Goal: Task Accomplishment & Management: Complete application form

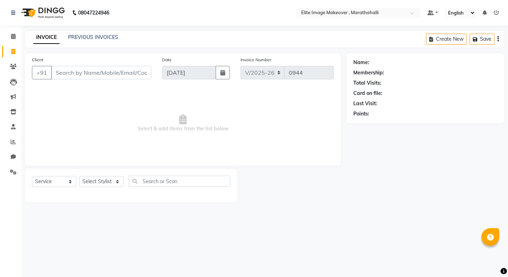
select select "8005"
select select "service"
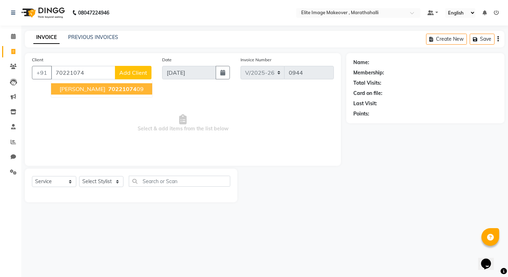
click at [80, 87] on button "[PERSON_NAME] 70221074 09" at bounding box center [101, 88] width 101 height 11
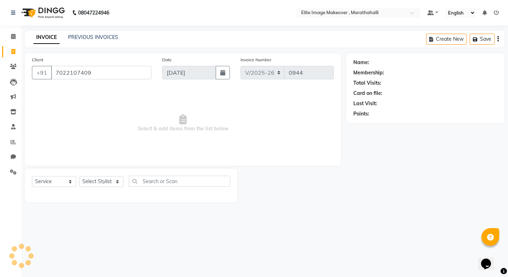
type input "7022107409"
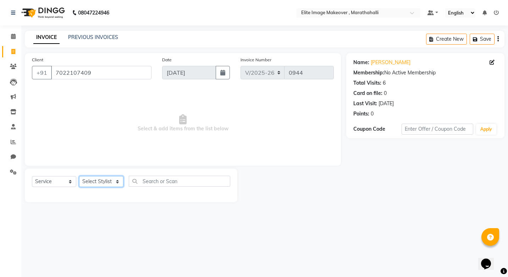
click at [116, 182] on select "Select Stylist [PERSON_NAME] [PERSON_NAME] [PERSON_NAME] [PERSON_NAME]" at bounding box center [101, 181] width 44 height 11
select select "88056"
click at [79, 176] on select "Select Stylist [PERSON_NAME] [PERSON_NAME] [PERSON_NAME] [PERSON_NAME]" at bounding box center [101, 181] width 44 height 11
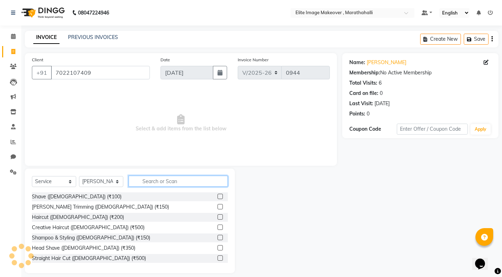
click at [170, 182] on input "text" at bounding box center [178, 181] width 99 height 11
click at [218, 207] on label at bounding box center [220, 206] width 5 height 5
click at [218, 207] on input "checkbox" at bounding box center [220, 207] width 5 height 5
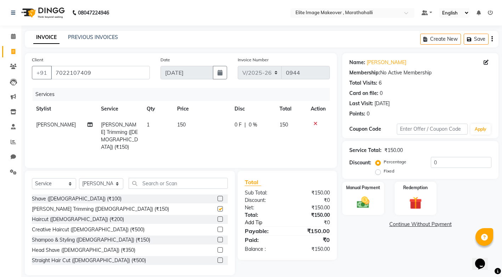
checkbox input "false"
click at [256, 123] on div "0 F | 0 %" at bounding box center [253, 124] width 37 height 7
select select "88056"
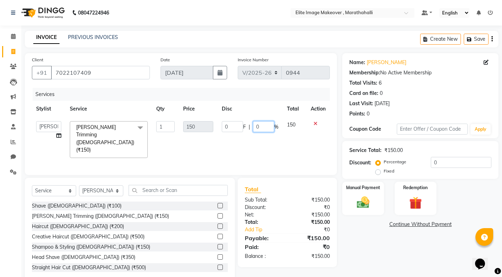
click at [269, 126] on input "0" at bounding box center [263, 126] width 21 height 11
type input "100"
click at [365, 203] on img at bounding box center [364, 202] width 22 height 15
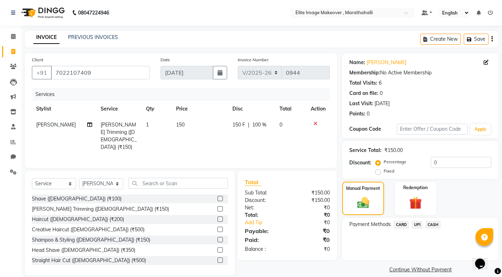
click at [419, 225] on span "UPI" at bounding box center [417, 225] width 11 height 8
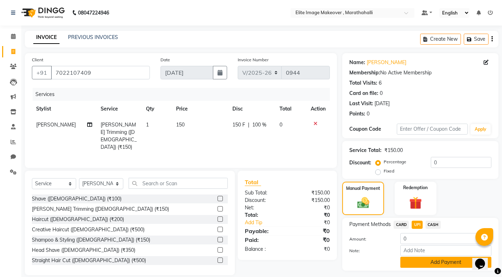
click at [433, 265] on button "Add Payment" at bounding box center [446, 262] width 91 height 11
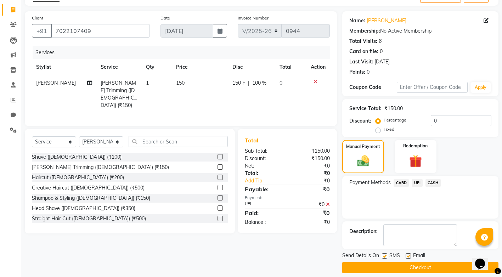
scroll to position [49, 0]
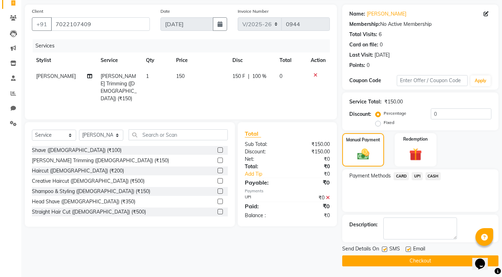
click at [407, 265] on button "Checkout" at bounding box center [420, 261] width 156 height 11
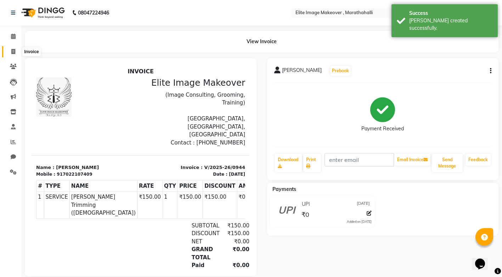
click at [13, 51] on icon at bounding box center [13, 51] width 4 height 5
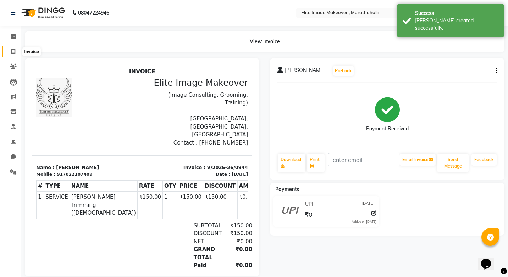
select select "8005"
select select "service"
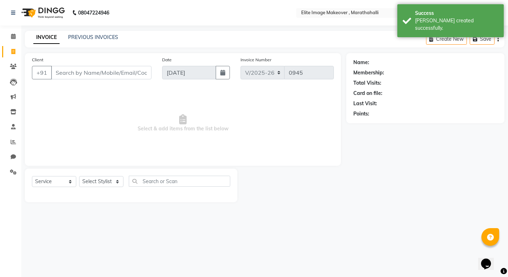
click at [79, 72] on input "Client" at bounding box center [101, 72] width 100 height 13
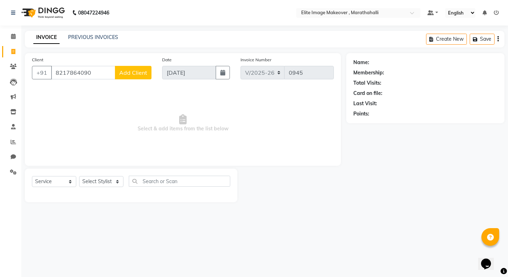
type input "8217864090"
click at [130, 71] on span "Add Client" at bounding box center [133, 72] width 28 height 7
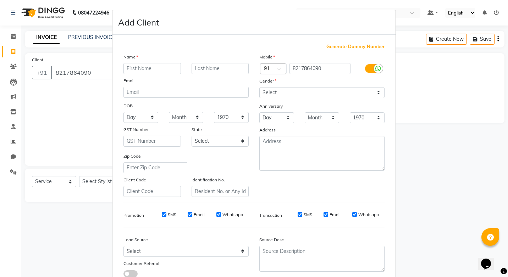
click at [134, 70] on input "text" at bounding box center [151, 68] width 57 height 11
type input "[PERSON_NAME]"
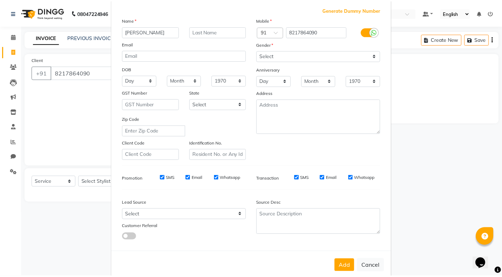
scroll to position [50, 0]
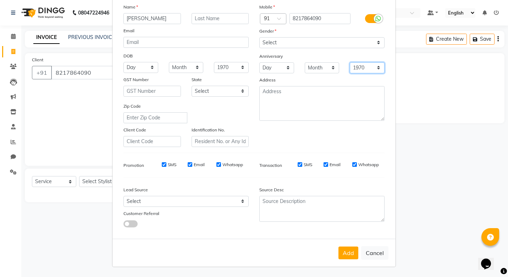
click at [375, 66] on select "1970 1971 1972 1973 1974 1975 1976 1977 1978 1979 1980 1981 1982 1983 1984 1985…" at bounding box center [367, 67] width 35 height 11
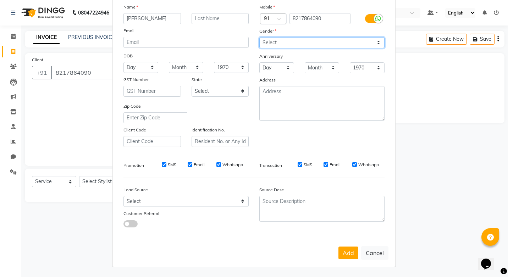
click at [377, 42] on select "Select [DEMOGRAPHIC_DATA] [DEMOGRAPHIC_DATA] Other Prefer Not To Say" at bounding box center [321, 42] width 125 height 11
select select "[DEMOGRAPHIC_DATA]"
click at [259, 37] on select "Select [DEMOGRAPHIC_DATA] [DEMOGRAPHIC_DATA] Other Prefer Not To Say" at bounding box center [321, 42] width 125 height 11
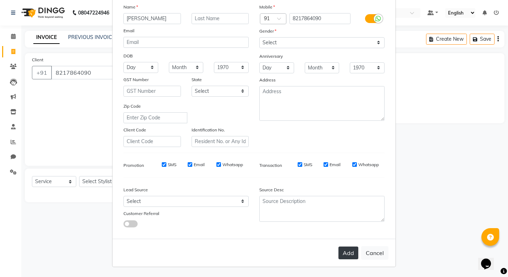
click at [343, 255] on button "Add" at bounding box center [348, 253] width 20 height 13
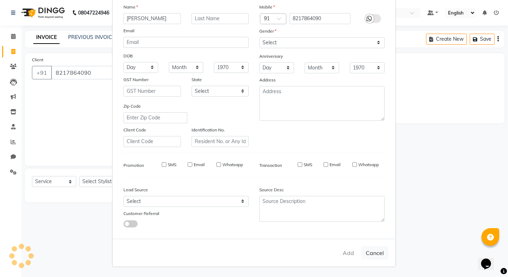
select select
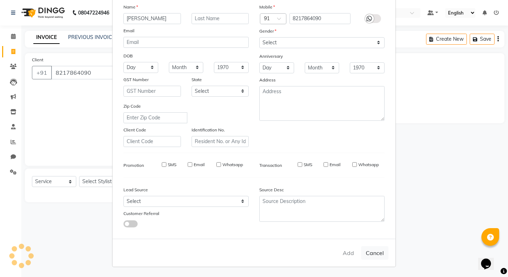
select select
checkbox input "false"
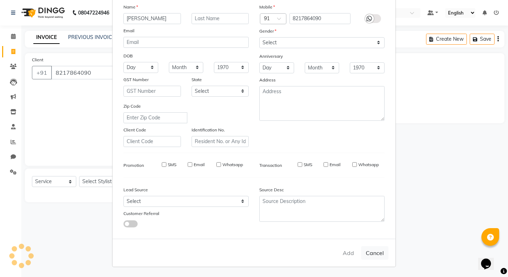
checkbox input "false"
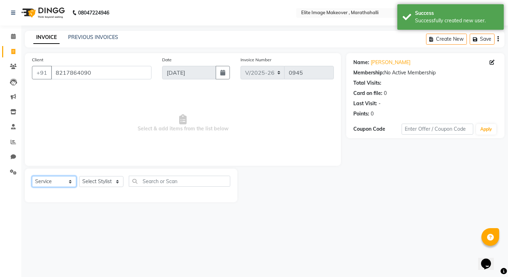
click at [70, 182] on select "Select Service Product Membership Package Voucher Prepaid Gift Card" at bounding box center [54, 181] width 44 height 11
drag, startPoint x: 146, startPoint y: 243, endPoint x: 128, endPoint y: 225, distance: 25.6
click at [128, 225] on div "08047224946 Select Location × Elite Image Makeover , Marathahalli Default Panel…" at bounding box center [254, 138] width 508 height 277
click at [116, 181] on select "Select Stylist [PERSON_NAME] [PERSON_NAME] [PERSON_NAME] [PERSON_NAME]" at bounding box center [101, 181] width 44 height 11
select select "88652"
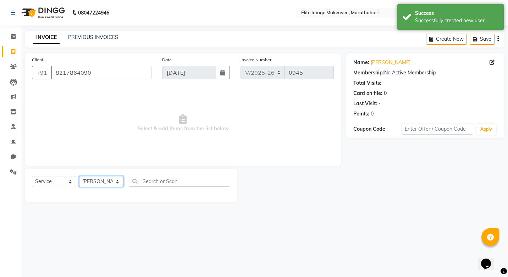
click at [79, 176] on select "Select Stylist [PERSON_NAME] [PERSON_NAME] [PERSON_NAME] [PERSON_NAME]" at bounding box center [101, 181] width 44 height 11
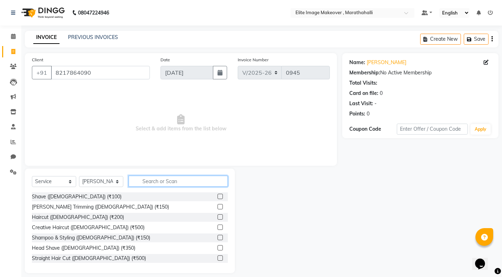
click at [148, 181] on input "text" at bounding box center [178, 181] width 99 height 11
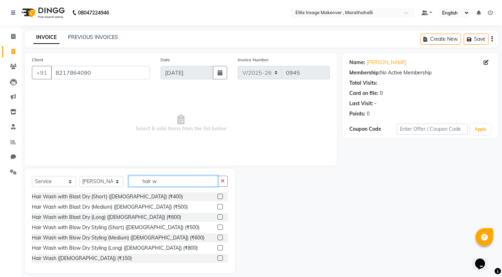
type input "hair w"
click at [218, 206] on div at bounding box center [223, 207] width 10 height 9
click at [218, 206] on label at bounding box center [220, 206] width 5 height 5
click at [218, 206] on input "checkbox" at bounding box center [220, 207] width 5 height 5
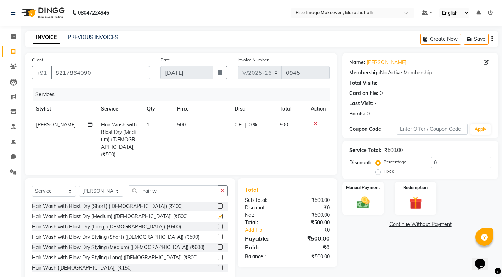
checkbox input "false"
click at [257, 125] on div "0 F | 0 %" at bounding box center [253, 124] width 37 height 7
select select "88652"
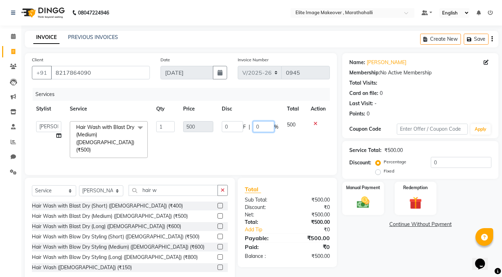
click at [260, 126] on input "0" at bounding box center [263, 126] width 21 height 11
type input "100"
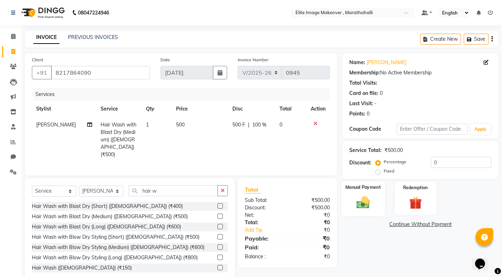
click at [367, 203] on img at bounding box center [364, 202] width 22 height 15
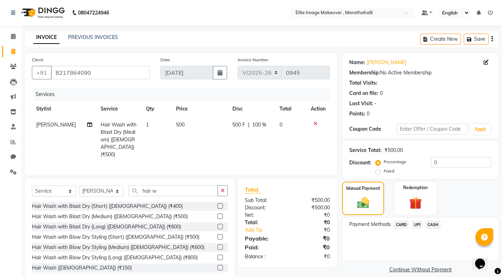
click at [416, 225] on span "UPI" at bounding box center [417, 225] width 11 height 8
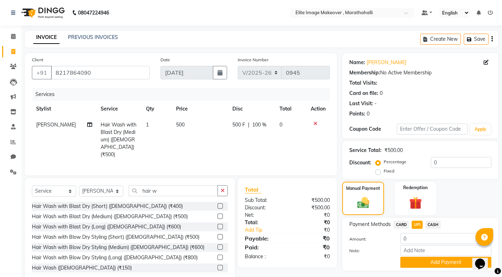
drag, startPoint x: 433, startPoint y: 263, endPoint x: 438, endPoint y: 256, distance: 8.7
click at [434, 261] on button "Add Payment" at bounding box center [446, 262] width 91 height 11
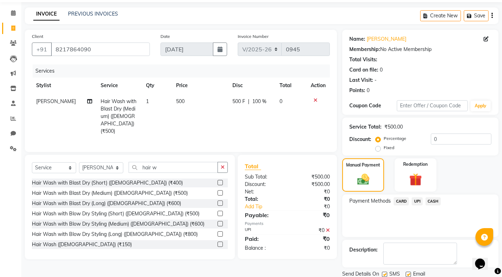
scroll to position [49, 0]
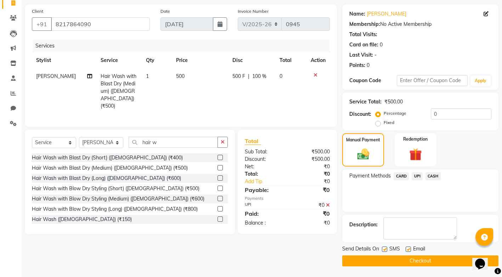
click at [408, 262] on button "Checkout" at bounding box center [420, 261] width 156 height 11
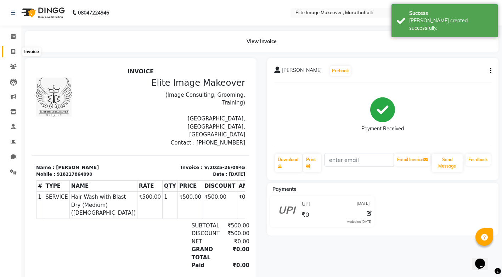
click at [17, 54] on span at bounding box center [13, 52] width 12 height 8
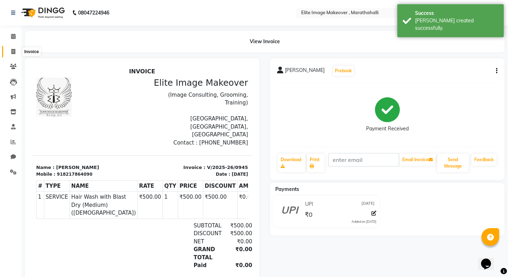
select select "service"
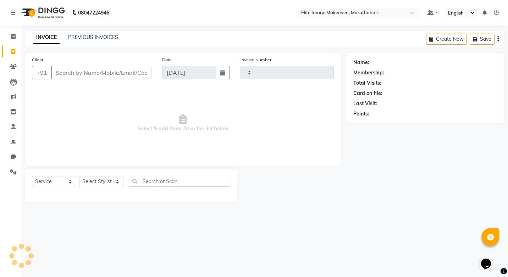
type input "0946"
select select "8005"
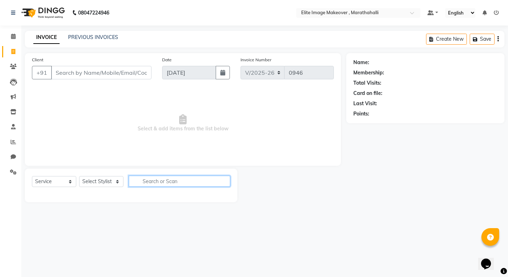
click at [181, 185] on input "text" at bounding box center [179, 181] width 101 height 11
click at [12, 40] on span at bounding box center [13, 37] width 12 height 8
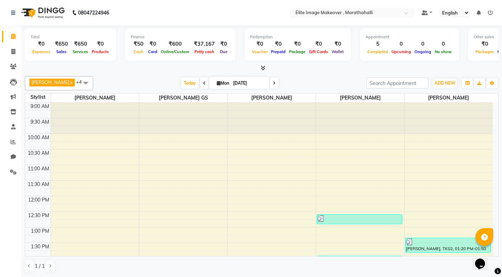
click at [273, 84] on icon at bounding box center [274, 83] width 3 height 4
type input "02-09-2025"
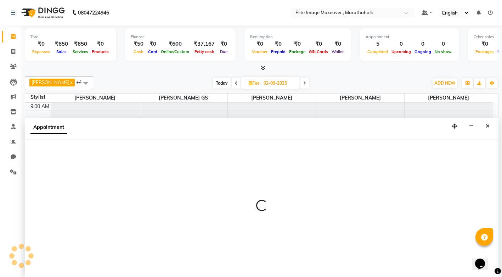
scroll to position [0, 0]
select select "88056"
select select "tentative"
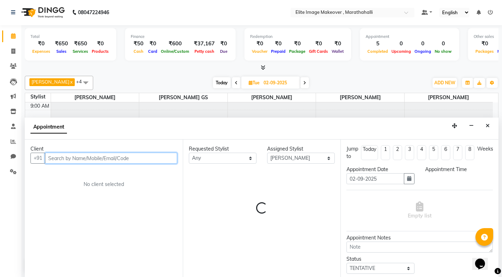
select select "675"
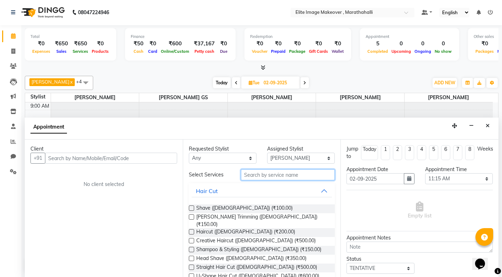
click at [268, 175] on input "text" at bounding box center [288, 174] width 94 height 11
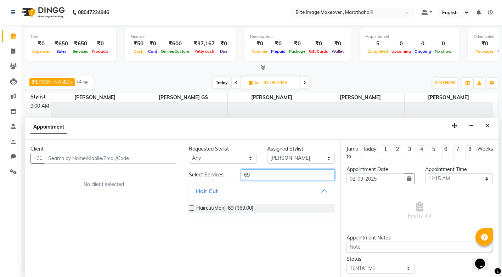
type input "69"
click at [194, 208] on label at bounding box center [191, 208] width 5 height 5
click at [194, 208] on input "checkbox" at bounding box center [191, 209] width 5 height 5
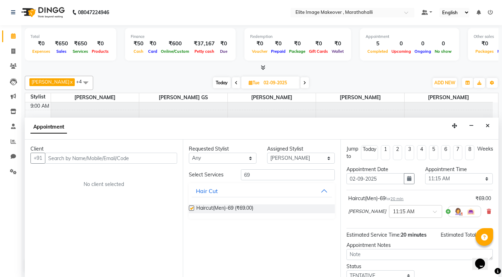
checkbox input "false"
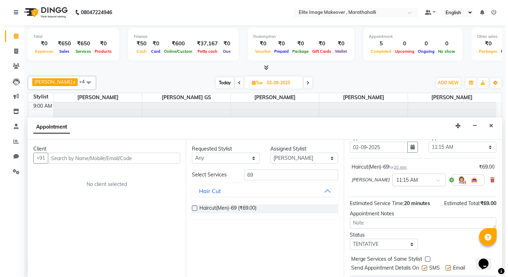
scroll to position [50, 0]
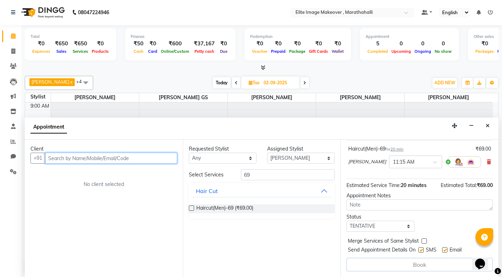
click at [66, 157] on input "text" at bounding box center [111, 158] width 132 height 11
type input "7550328996"
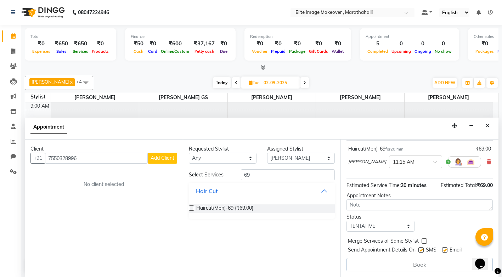
click at [164, 158] on span "Add Client" at bounding box center [163, 158] width 24 height 6
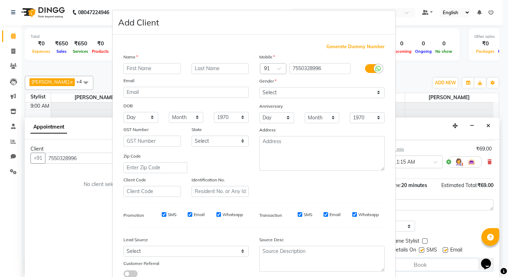
click at [145, 70] on input "text" at bounding box center [151, 68] width 57 height 11
type input "dhanush g"
click at [375, 91] on select "Select [DEMOGRAPHIC_DATA] [DEMOGRAPHIC_DATA] Other Prefer Not To Say" at bounding box center [321, 92] width 125 height 11
select select "[DEMOGRAPHIC_DATA]"
click at [259, 87] on select "Select [DEMOGRAPHIC_DATA] [DEMOGRAPHIC_DATA] Other Prefer Not To Say" at bounding box center [321, 92] width 125 height 11
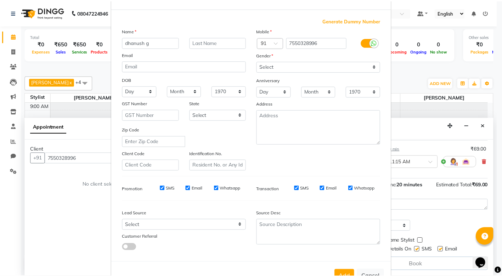
scroll to position [50, 0]
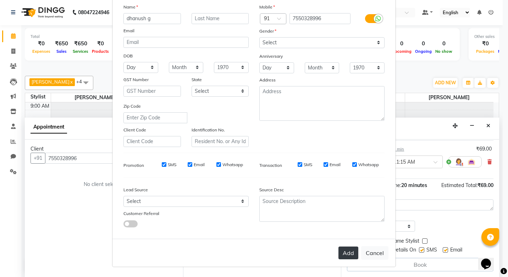
click at [351, 252] on button "Add" at bounding box center [348, 253] width 20 height 13
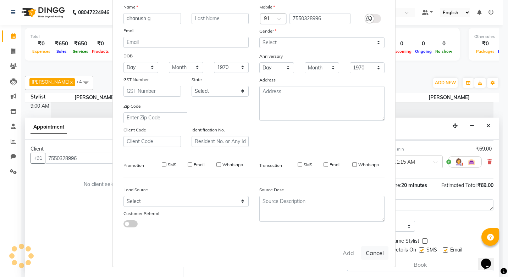
select select
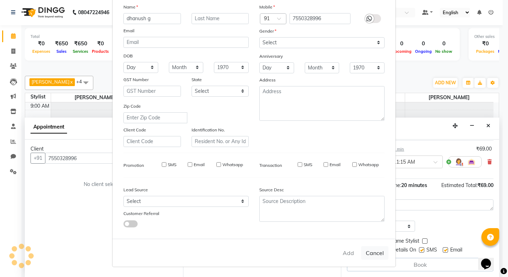
select select
checkbox input "false"
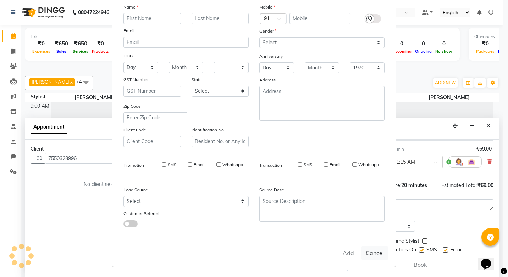
checkbox input "false"
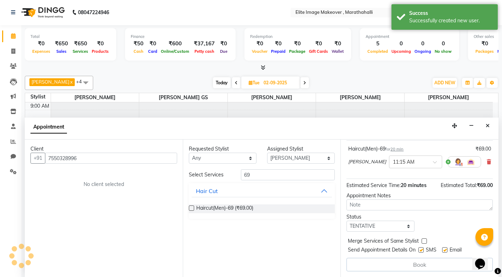
scroll to position [49, 0]
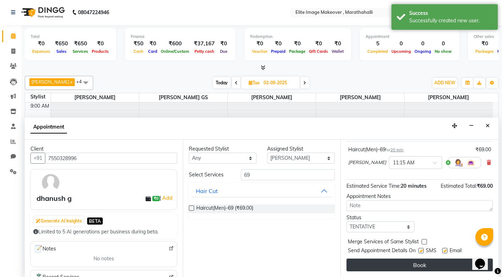
click at [412, 266] on button "Book" at bounding box center [420, 265] width 146 height 13
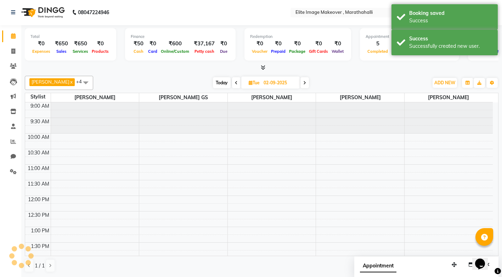
scroll to position [0, 0]
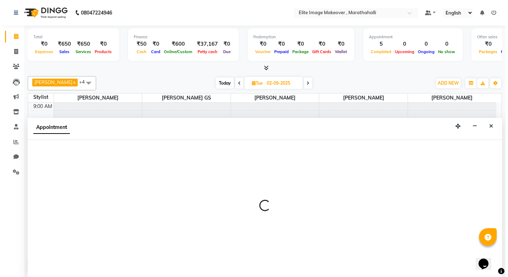
scroll to position [0, 0]
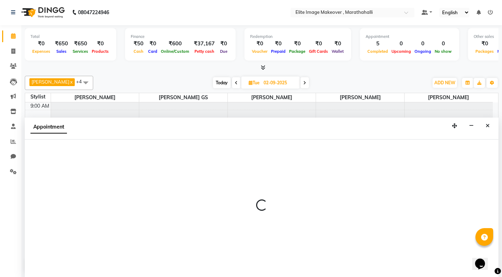
select select "78714"
select select "645"
select select "tentative"
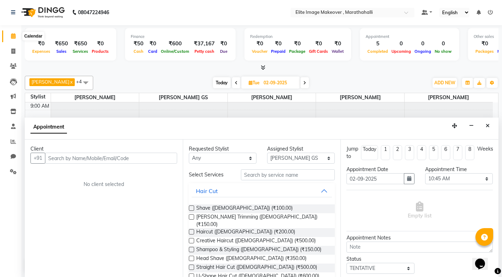
click at [12, 39] on span at bounding box center [13, 36] width 12 height 8
click at [13, 37] on icon at bounding box center [13, 35] width 5 height 5
click at [79, 157] on input "text" at bounding box center [111, 158] width 132 height 11
click at [86, 161] on input "text" at bounding box center [111, 158] width 132 height 11
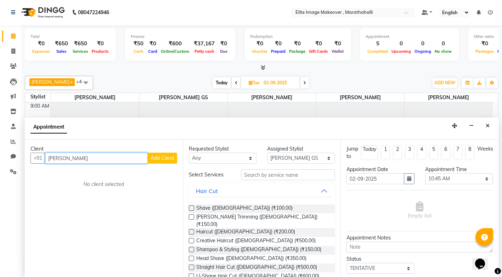
type input "[PERSON_NAME]"
click at [159, 157] on span "Add Client" at bounding box center [163, 158] width 24 height 6
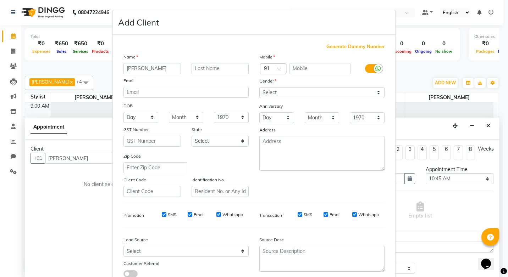
click at [88, 158] on ngb-modal-window "Add Client Generate Dummy Number Name [GEOGRAPHIC_DATA] Email DOB Day 01 02 03 …" at bounding box center [254, 138] width 508 height 277
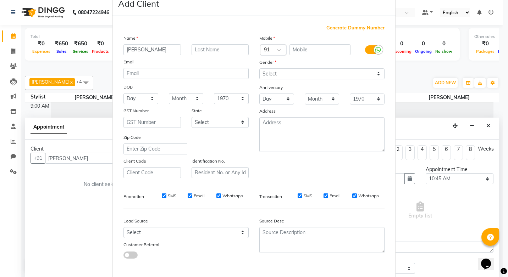
scroll to position [50, 0]
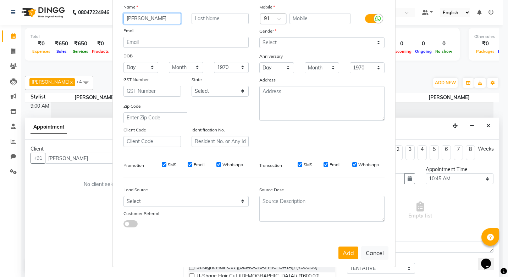
drag, startPoint x: 147, startPoint y: 17, endPoint x: 124, endPoint y: 23, distance: 23.2
click at [124, 23] on input "[PERSON_NAME]" at bounding box center [151, 18] width 57 height 11
click at [79, 154] on ngb-modal-window "Add Client Generate Dummy Number Name [GEOGRAPHIC_DATA] Email DOB Day 01 02 03 …" at bounding box center [254, 138] width 508 height 277
click at [79, 157] on ngb-modal-window "Add Client Generate Dummy Number Name [GEOGRAPHIC_DATA] Email DOB Day 01 02 03 …" at bounding box center [254, 138] width 508 height 277
click at [79, 161] on ngb-modal-window "Add Client Generate Dummy Number Name [GEOGRAPHIC_DATA] Email DOB Day 01 02 03 …" at bounding box center [254, 138] width 508 height 277
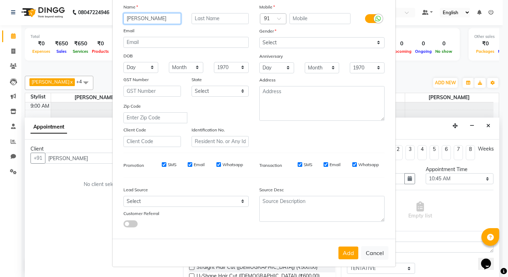
drag, startPoint x: 149, startPoint y: 20, endPoint x: 122, endPoint y: 21, distance: 27.0
click at [123, 21] on input "[PERSON_NAME]" at bounding box center [151, 18] width 57 height 11
drag, startPoint x: 126, startPoint y: 24, endPoint x: 146, endPoint y: 19, distance: 20.9
drag, startPoint x: 146, startPoint y: 19, endPoint x: 82, endPoint y: 208, distance: 200.3
click at [82, 208] on ngb-modal-window "Add Client Generate Dummy Number Name [GEOGRAPHIC_DATA] Email DOB Day 01 02 03 …" at bounding box center [254, 138] width 508 height 277
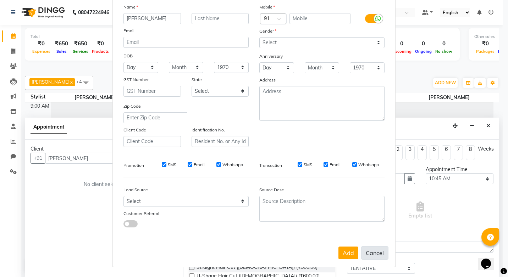
click at [372, 253] on button "Cancel" at bounding box center [374, 252] width 27 height 13
select select
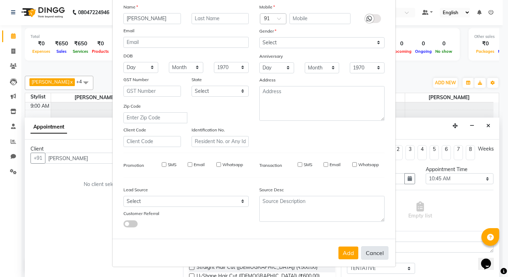
select select
checkbox input "false"
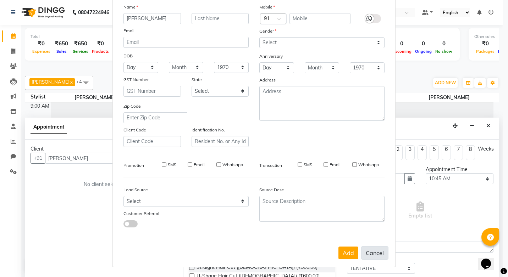
checkbox input "false"
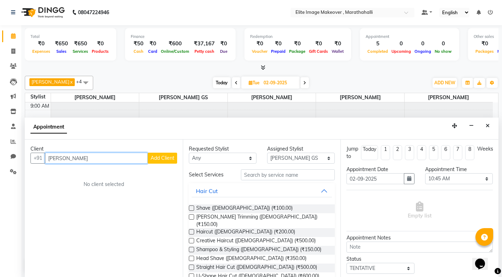
click at [89, 159] on input "[PERSON_NAME]" at bounding box center [96, 158] width 103 height 11
type input "k"
type input "9360103639"
click at [166, 161] on span "Add Client" at bounding box center [163, 158] width 24 height 6
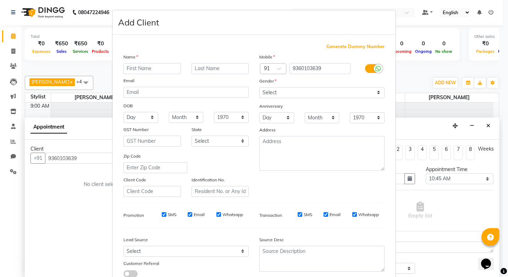
click at [141, 67] on input "text" at bounding box center [151, 68] width 57 height 11
type input "[PERSON_NAME]"
click at [378, 92] on select "Select [DEMOGRAPHIC_DATA] [DEMOGRAPHIC_DATA] Other Prefer Not To Say" at bounding box center [321, 92] width 125 height 11
select select "[DEMOGRAPHIC_DATA]"
click at [259, 87] on select "Select [DEMOGRAPHIC_DATA] [DEMOGRAPHIC_DATA] Other Prefer Not To Say" at bounding box center [321, 92] width 125 height 11
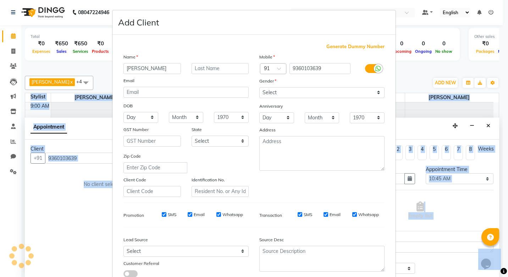
drag, startPoint x: 497, startPoint y: 167, endPoint x: 509, endPoint y: 215, distance: 49.3
click at [507, 215] on html "08047224946 Select Location × Elite Image Makeover , Marathahalli Default Panel…" at bounding box center [254, 138] width 508 height 277
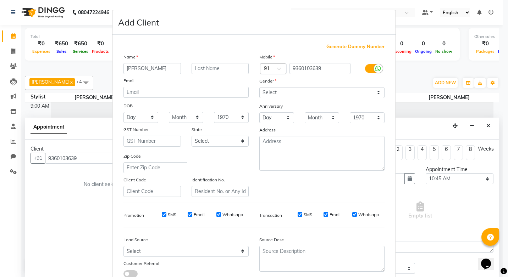
click at [370, 238] on div "Source Desc" at bounding box center [322, 241] width 136 height 10
drag, startPoint x: 499, startPoint y: 191, endPoint x: 507, endPoint y: 190, distance: 8.2
click at [506, 217] on ngb-modal-window "Add Client Generate Dummy Number Name [PERSON_NAME] Email DOB Day 01 02 03 04 0…" at bounding box center [254, 138] width 508 height 277
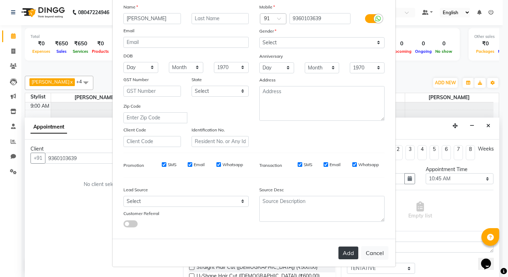
click at [345, 251] on button "Add" at bounding box center [348, 253] width 20 height 13
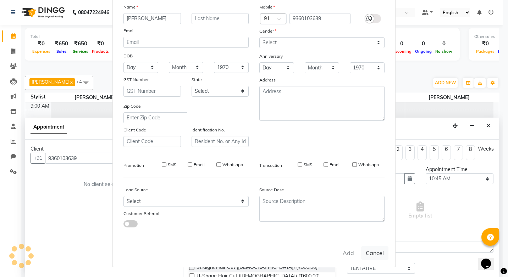
select select
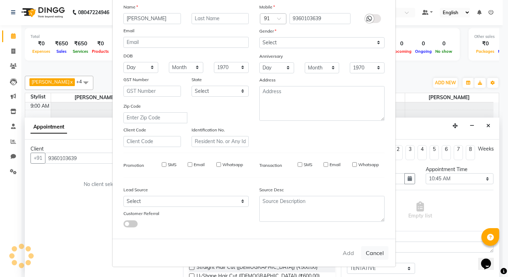
select select
checkbox input "false"
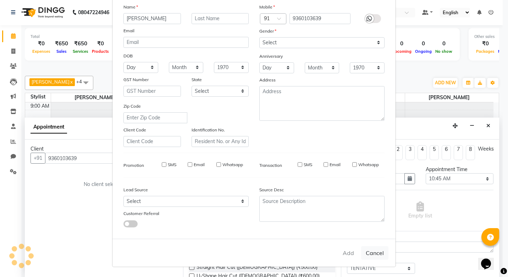
checkbox input "false"
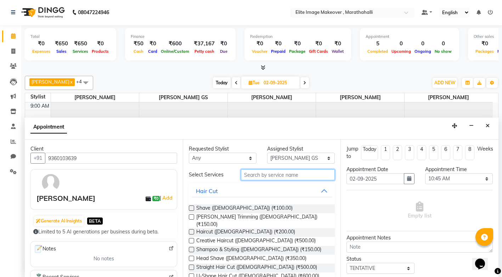
click at [267, 176] on input "text" at bounding box center [288, 174] width 94 height 11
click at [324, 158] on select "Select [PERSON_NAME] [PERSON_NAME] [PERSON_NAME] [PERSON_NAME]" at bounding box center [301, 158] width 68 height 11
select select "88056"
click at [267, 153] on select "Select [PERSON_NAME] [PERSON_NAME] [PERSON_NAME] [PERSON_NAME]" at bounding box center [301, 158] width 68 height 11
click at [284, 175] on input "text" at bounding box center [288, 174] width 94 height 11
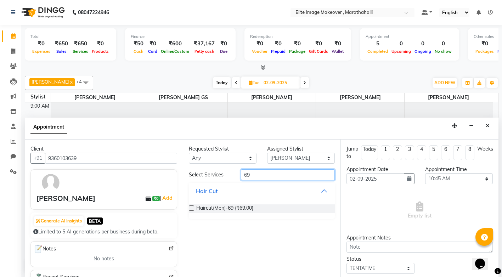
type input "69"
click at [260, 208] on div "Haircut(Men)-69 (₹69.00)" at bounding box center [262, 209] width 146 height 9
click at [194, 208] on label at bounding box center [191, 208] width 5 height 5
click at [194, 208] on input "checkbox" at bounding box center [191, 209] width 5 height 5
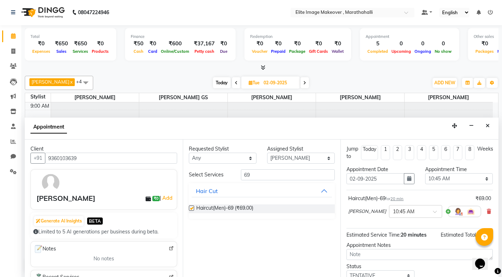
checkbox input "false"
click at [433, 213] on span at bounding box center [437, 213] width 9 height 7
click at [387, 183] on input "02-09-2025" at bounding box center [375, 178] width 57 height 11
click at [406, 182] on button "button" at bounding box center [409, 178] width 11 height 11
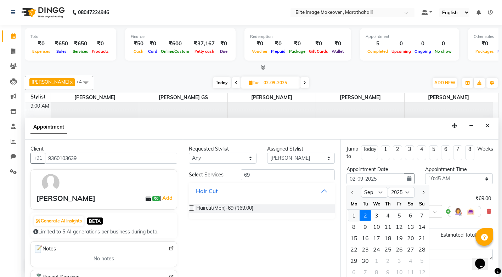
click at [357, 217] on div "1" at bounding box center [353, 215] width 11 height 11
type input "[DATE]"
select select "645"
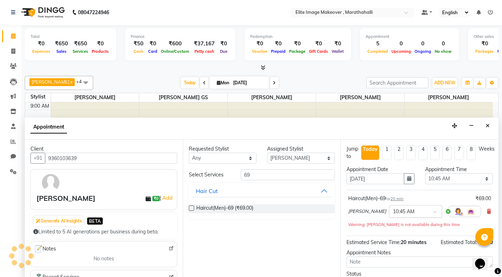
scroll to position [252, 0]
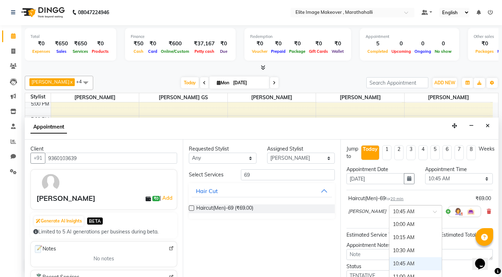
click at [393, 209] on input "text" at bounding box center [408, 210] width 31 height 7
click at [393, 213] on input "text" at bounding box center [408, 210] width 31 height 7
click at [390, 265] on div "07:30 PM" at bounding box center [416, 266] width 52 height 13
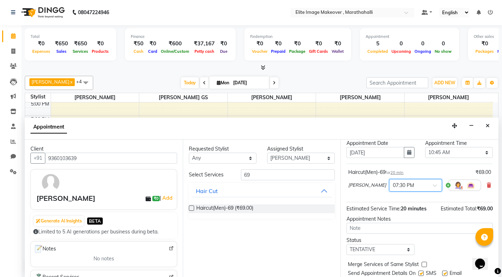
scroll to position [49, 0]
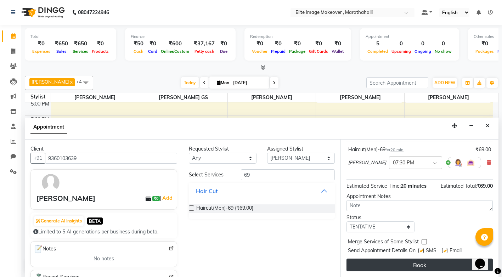
click at [433, 266] on button "Book" at bounding box center [420, 265] width 146 height 13
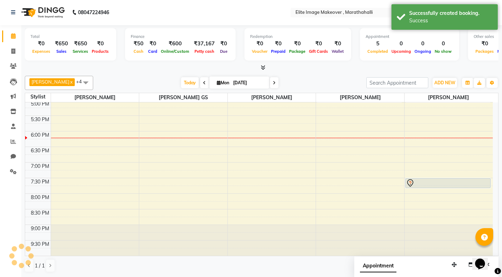
scroll to position [0, 0]
